Goal: Information Seeking & Learning: Learn about a topic

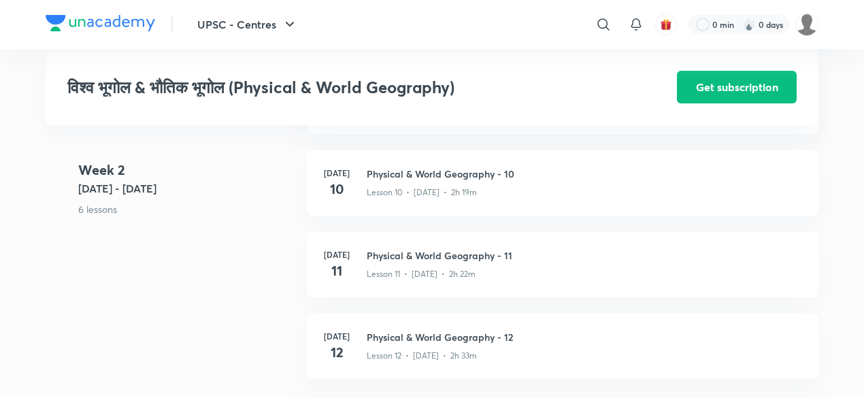
scroll to position [1306, 0]
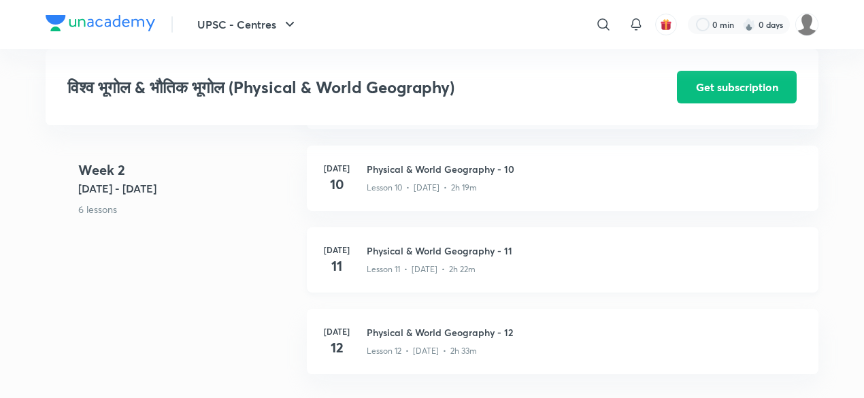
click at [421, 253] on h3 "Physical & World Geography - 11" at bounding box center [585, 251] width 436 height 14
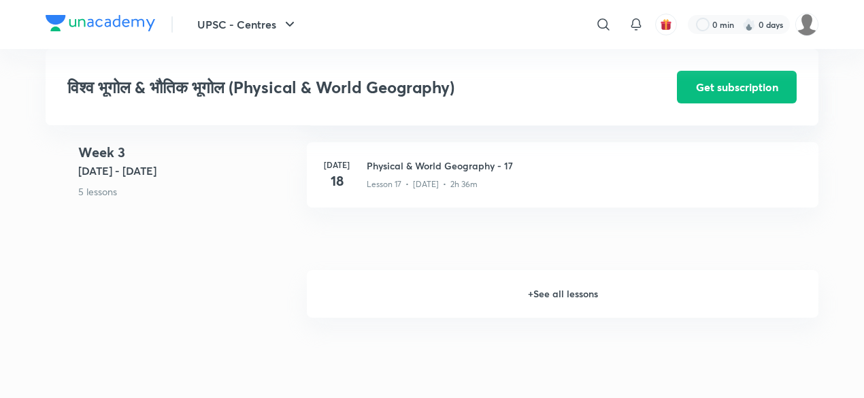
scroll to position [1956, 0]
click at [566, 293] on h6 "+ See all lessons" at bounding box center [563, 294] width 512 height 48
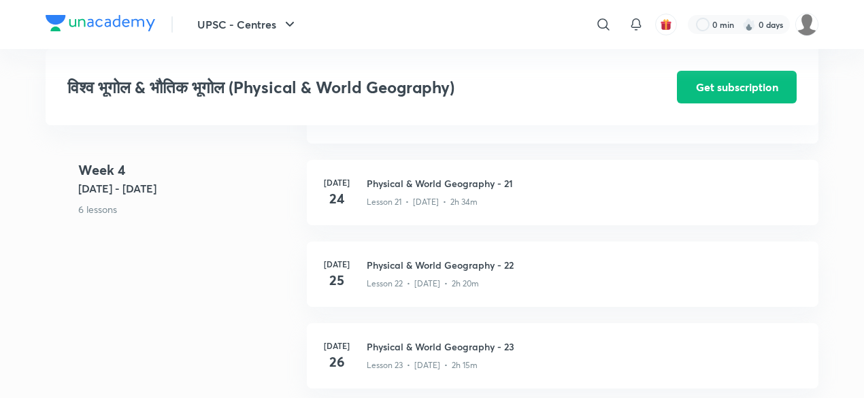
scroll to position [2335, 0]
click at [464, 266] on h3 "Physical & World Geography - 22" at bounding box center [585, 268] width 436 height 14
